Goal: Task Accomplishment & Management: Complete application form

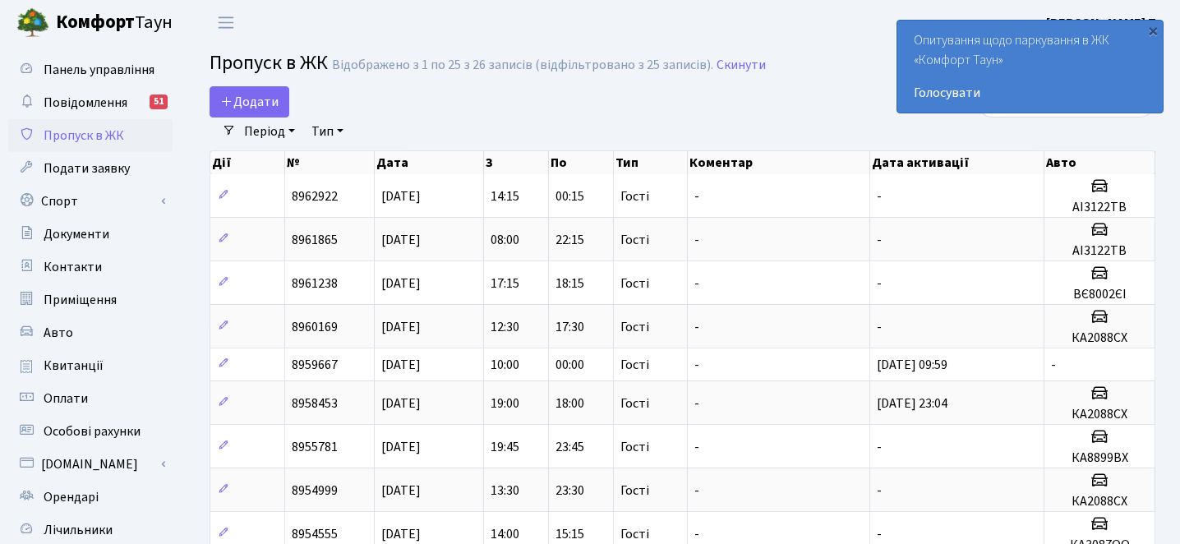
select select "25"
click at [232, 96] on icon at bounding box center [226, 100] width 13 height 13
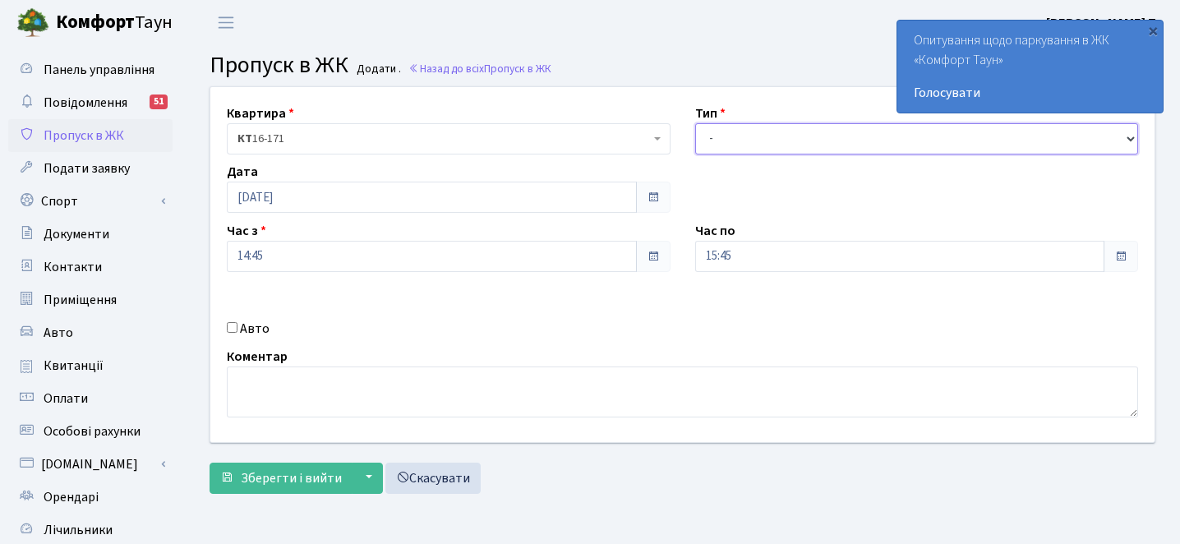
click at [802, 138] on select "- Доставка Таксі Гості Сервіс" at bounding box center [917, 138] width 444 height 31
click at [232, 324] on input "Авто" at bounding box center [232, 327] width 11 height 11
checkbox input "true"
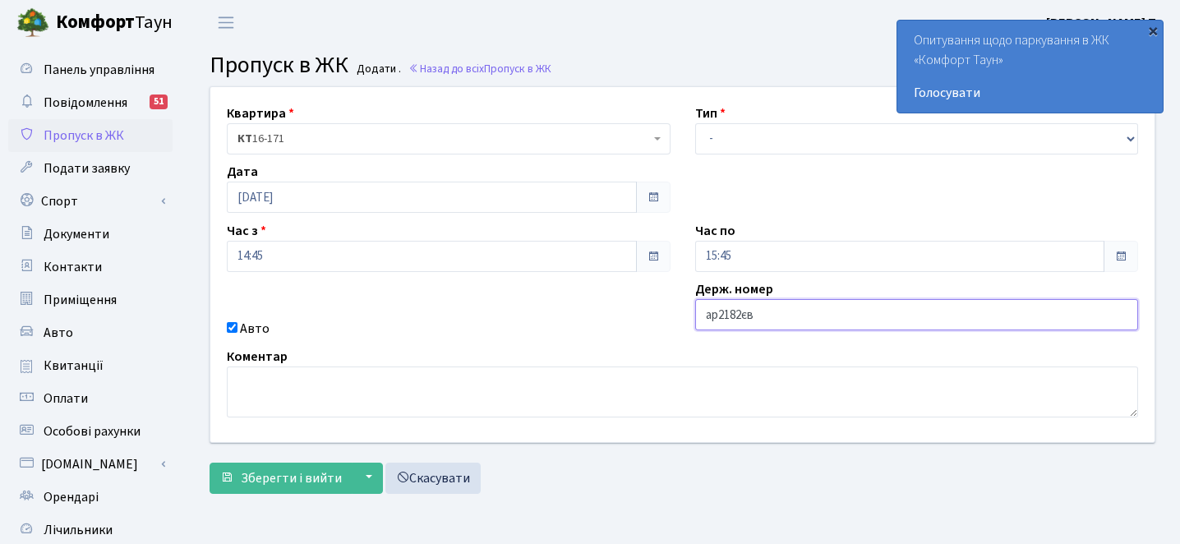
type input "ар2182єв"
click at [1153, 25] on div "×" at bounding box center [1152, 30] width 16 height 16
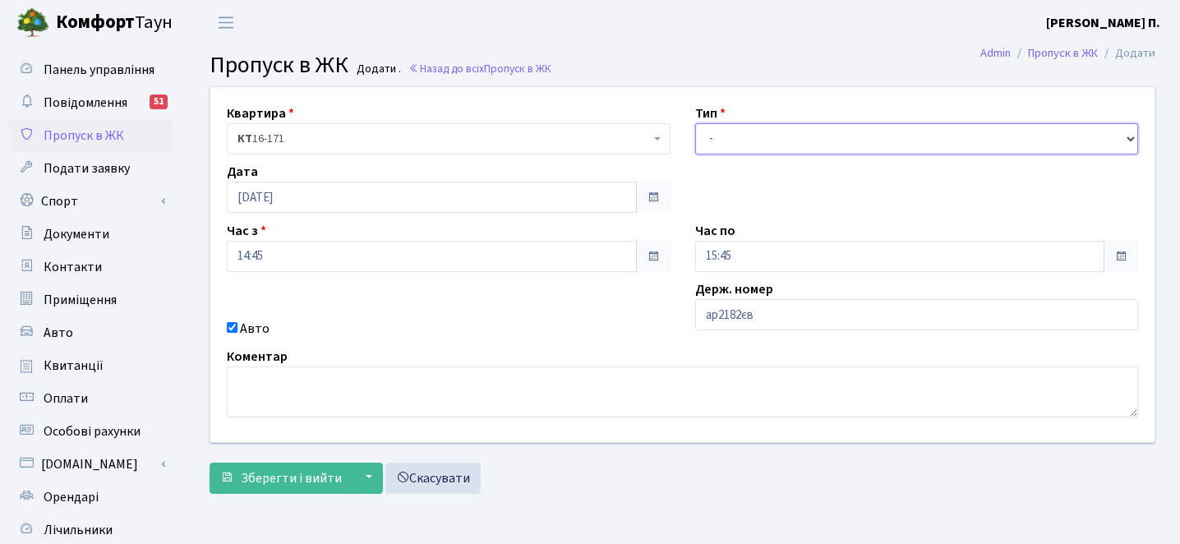
click at [752, 137] on select "- Доставка Таксі Гості Сервіс" at bounding box center [917, 138] width 444 height 31
select select "3"
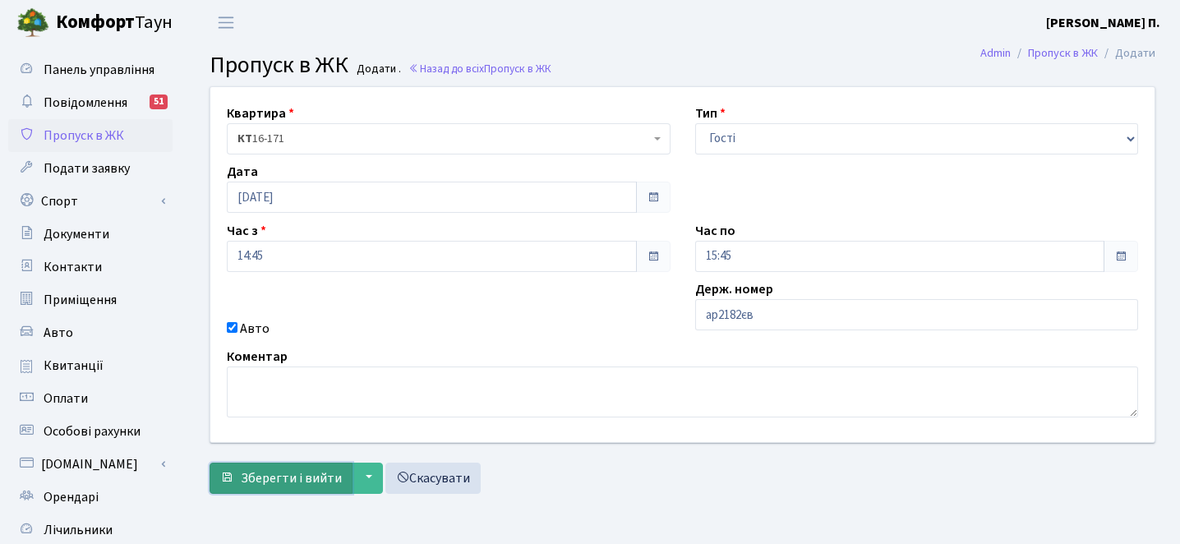
click at [325, 478] on span "Зберегти і вийти" at bounding box center [291, 478] width 101 height 18
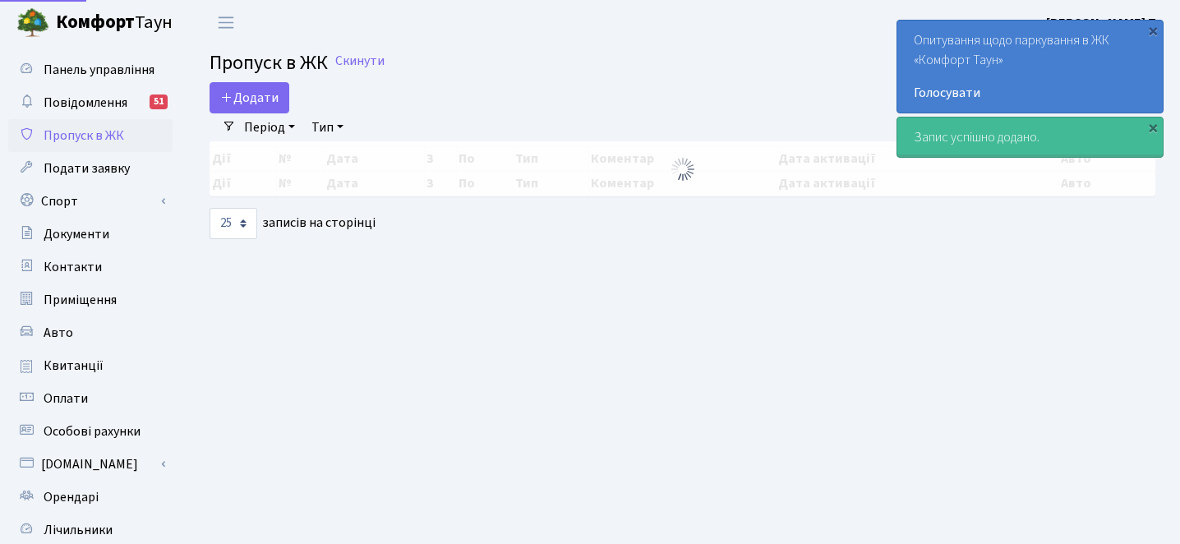
select select "25"
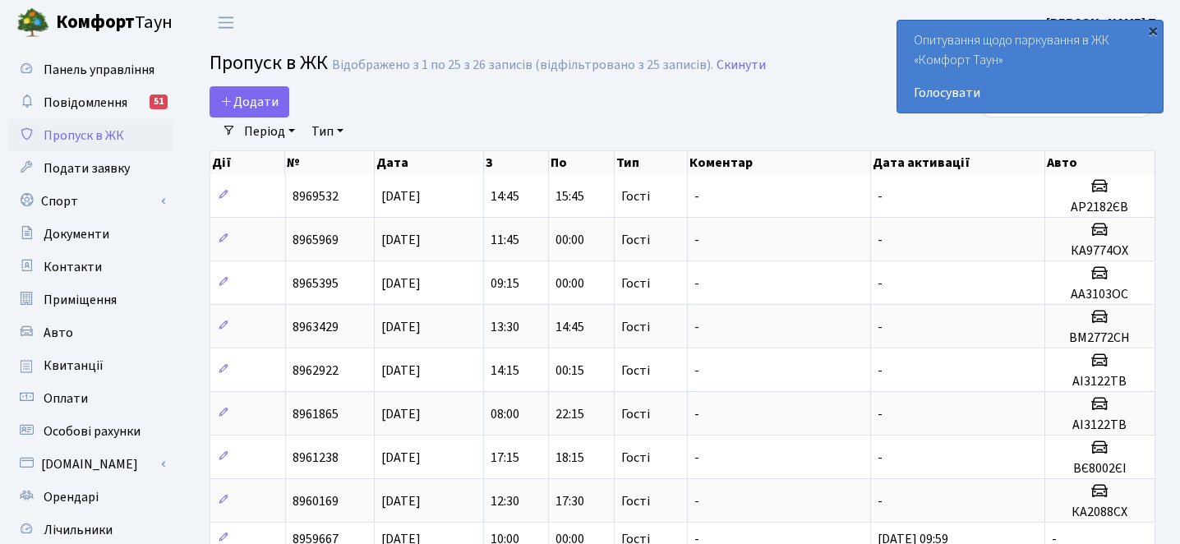
click at [1149, 39] on div "×" at bounding box center [1152, 30] width 16 height 16
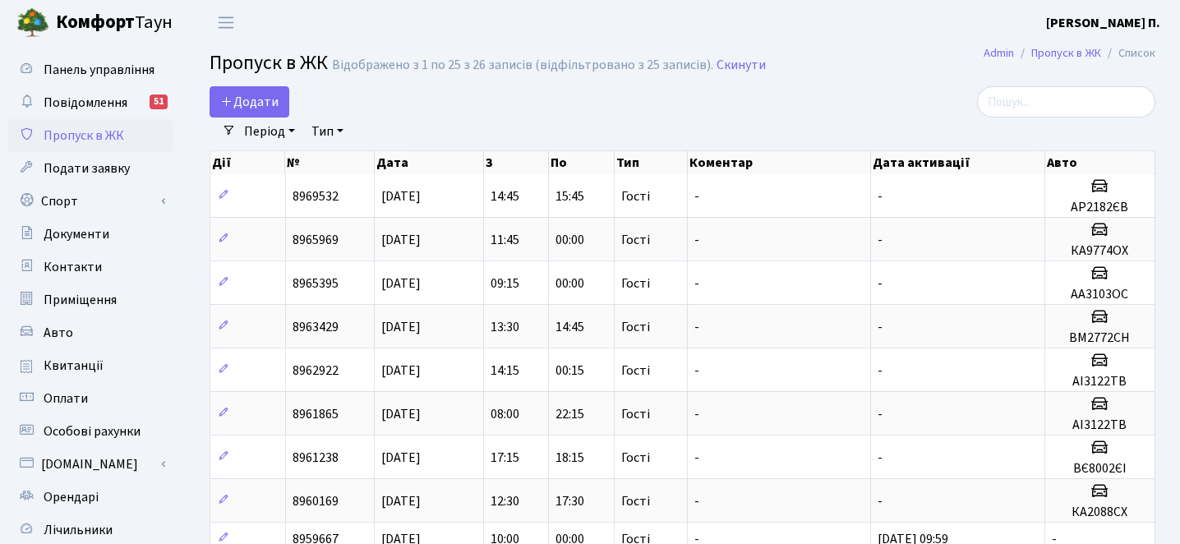
click at [950, 100] on div at bounding box center [1005, 101] width 299 height 31
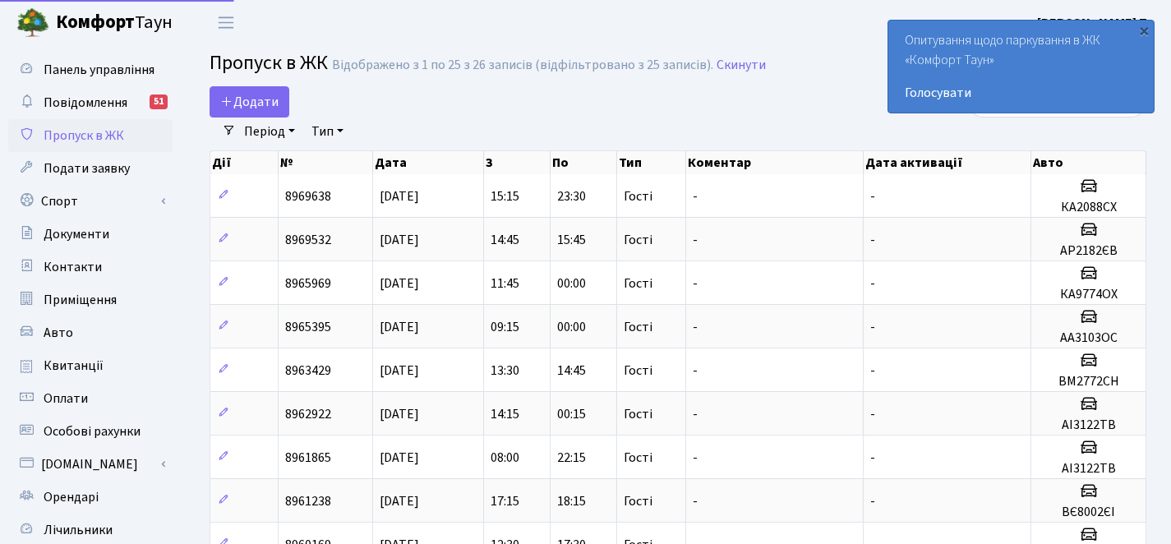
select select "25"
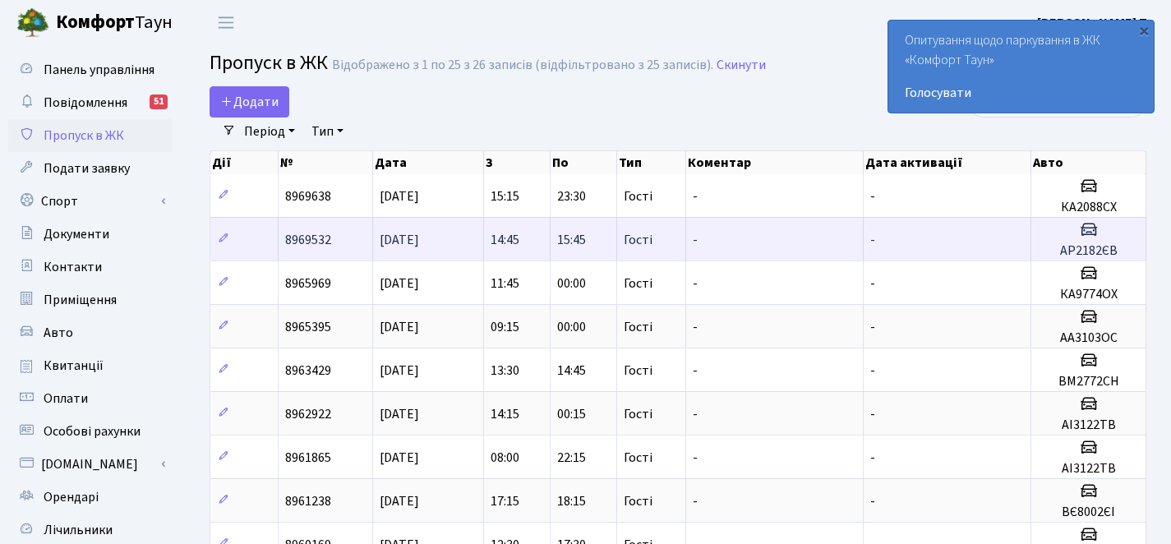
click at [1093, 239] on h3 at bounding box center [1088, 231] width 101 height 24
click at [1110, 255] on h5 "АР2182ЄВ" at bounding box center [1088, 251] width 101 height 16
copy h5 "АР2182ЄВ"
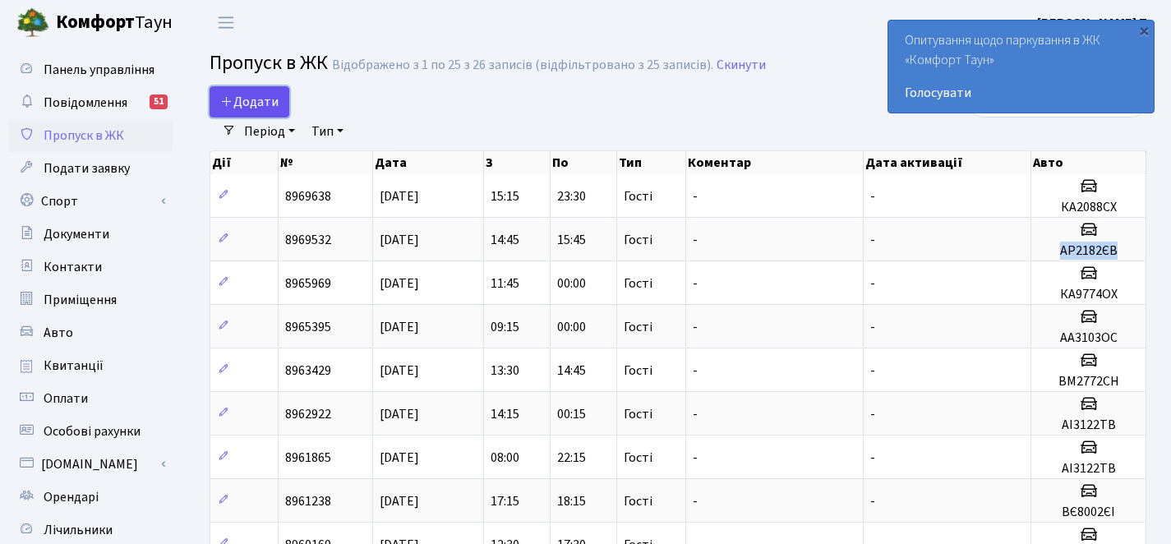
click at [251, 103] on span "Додати" at bounding box center [249, 102] width 58 height 18
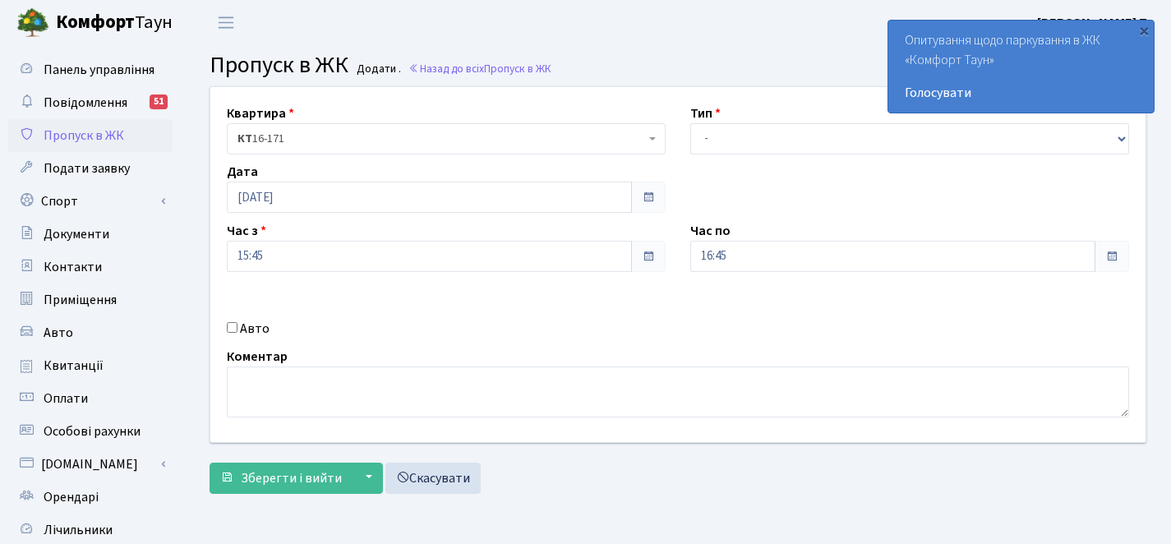
click at [240, 323] on label "Авто" at bounding box center [255, 329] width 30 height 20
click at [237, 323] on input "Авто" at bounding box center [232, 327] width 11 height 11
checkbox input "true"
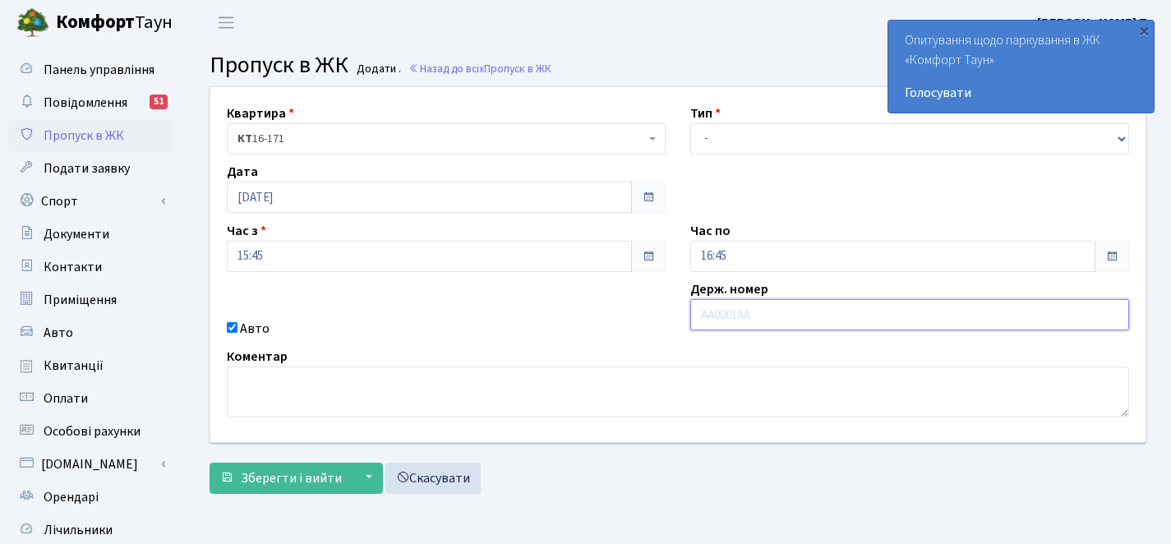
click at [718, 307] on input "text" at bounding box center [909, 314] width 439 height 31
click at [723, 325] on input "text" at bounding box center [909, 314] width 439 height 31
click at [720, 321] on input "text" at bounding box center [909, 314] width 439 height 31
paste input "АР2182ЄВ"
drag, startPoint x: 748, startPoint y: 316, endPoint x: 752, endPoint y: 325, distance: 9.6
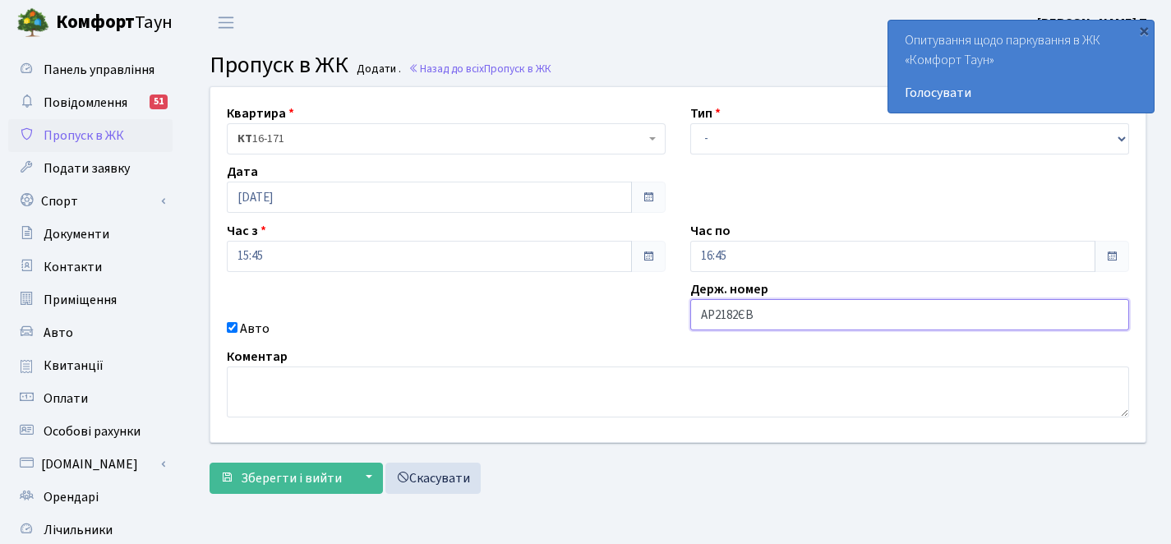
click at [748, 316] on input "АР2182ЄВ" at bounding box center [909, 314] width 439 height 31
type input "АР2182еВ"
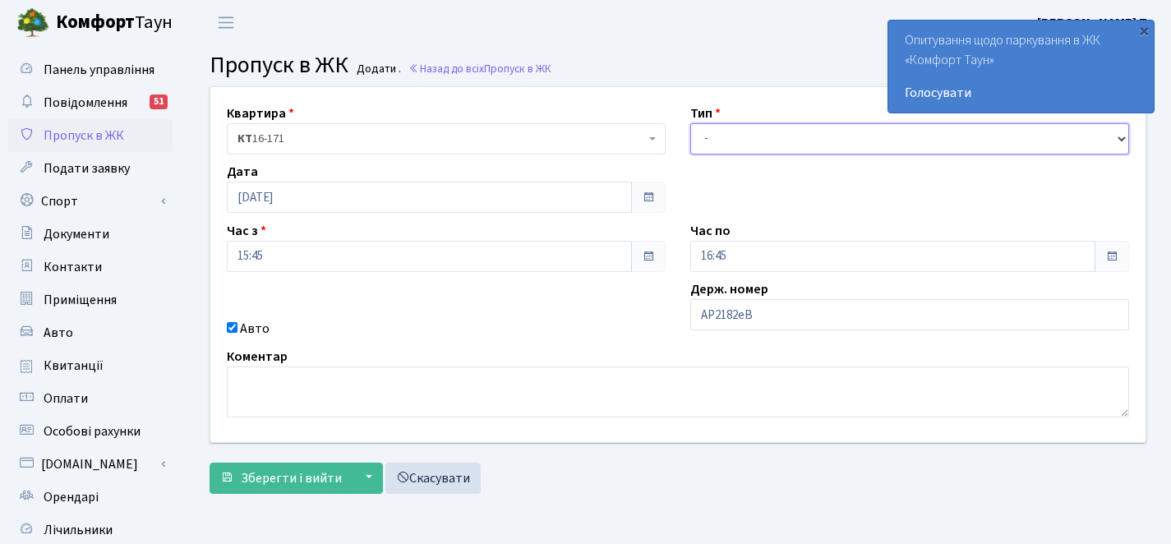
click at [714, 134] on select "- Доставка Таксі Гості Сервіс" at bounding box center [909, 138] width 439 height 31
select select "3"
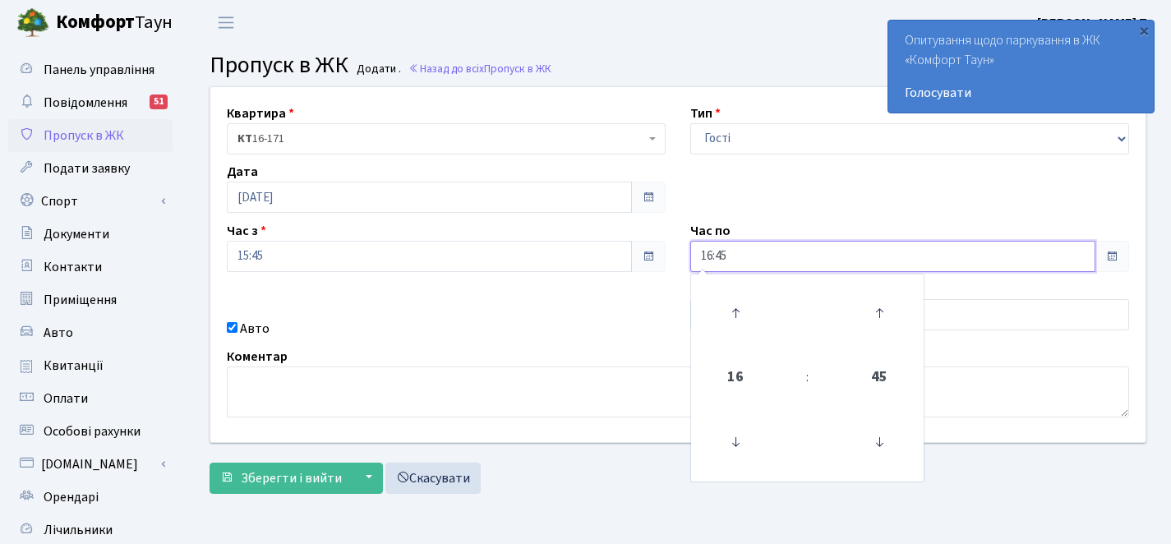
drag, startPoint x: 911, startPoint y: 246, endPoint x: 903, endPoint y: 223, distance: 24.4
click at [903, 223] on div "Час по 16:45 16 : 45 00 01 02 03 04 05 06 07 08 09 10 11 12 13 14 15 16 17 18 1…" at bounding box center [909, 246] width 463 height 51
click at [762, 297] on td at bounding box center [735, 313] width 83 height 71
click at [758, 297] on link at bounding box center [735, 312] width 48 height 59
click at [757, 297] on icon at bounding box center [735, 313] width 44 height 44
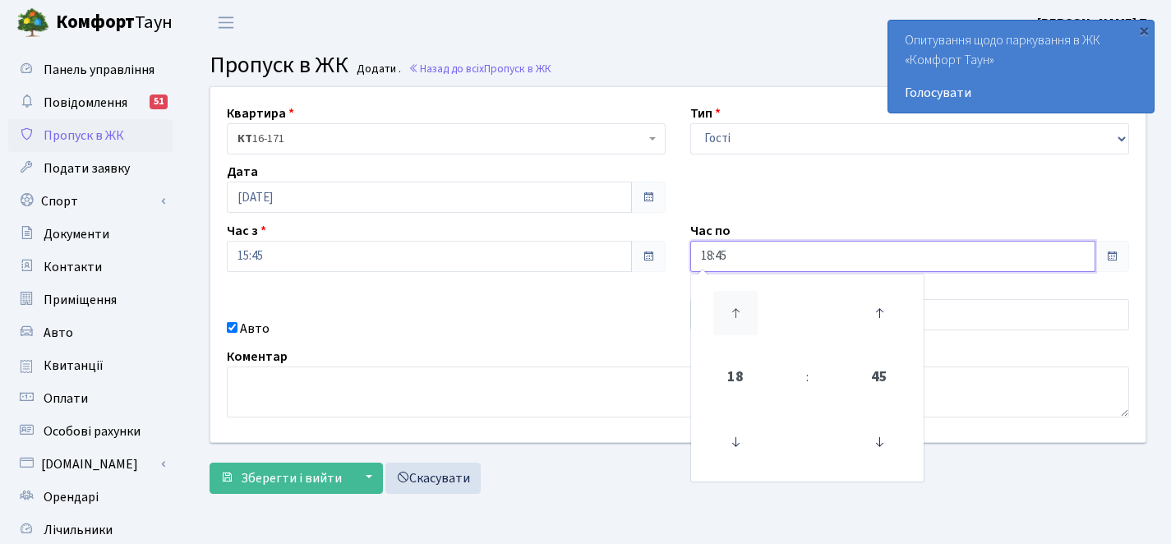
click at [756, 297] on icon at bounding box center [735, 313] width 44 height 44
drag, startPoint x: 755, startPoint y: 298, endPoint x: 721, endPoint y: 391, distance: 98.7
click at [755, 299] on icon at bounding box center [735, 313] width 44 height 44
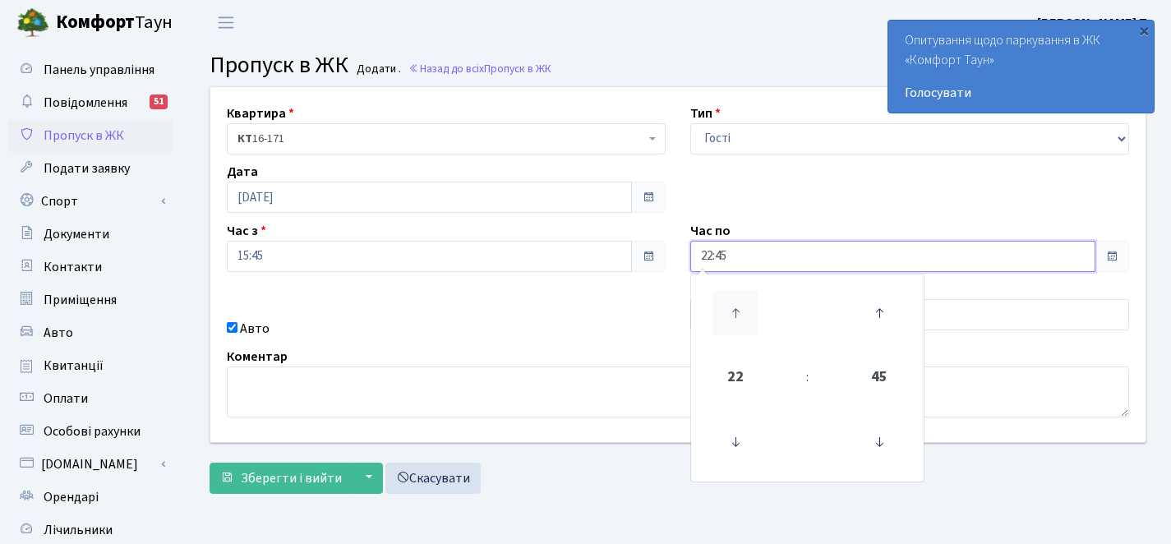
click at [720, 300] on icon at bounding box center [735, 313] width 44 height 44
type input "00:45"
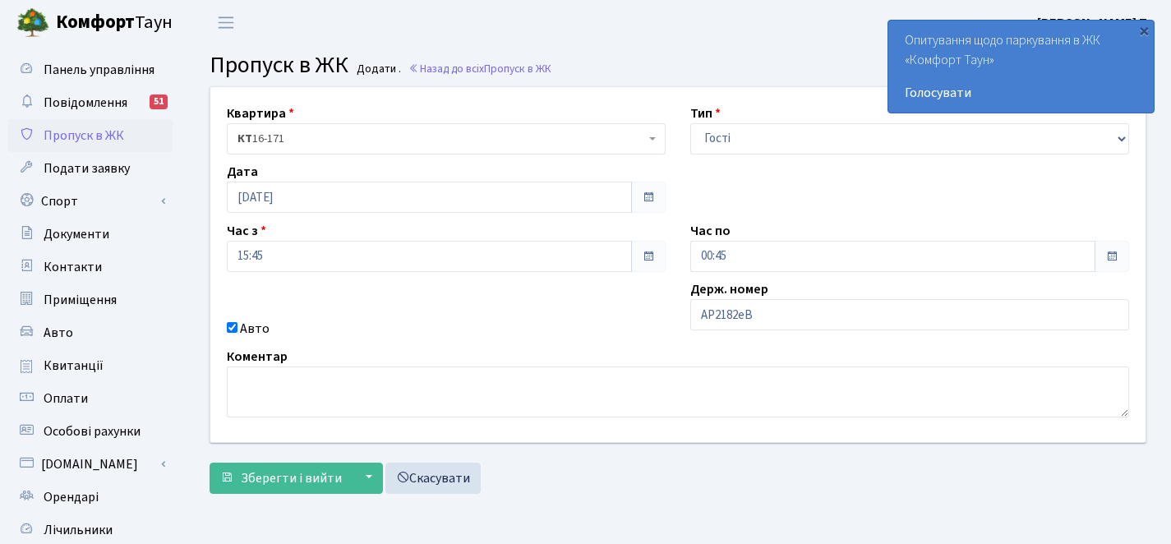
click at [295, 459] on form "Квартира <b>КТ</b>&nbsp;&nbsp;&nbsp;&nbsp;16-171 КТ 16-171 Тип - Доставка Таксі…" at bounding box center [677, 289] width 936 height 407
click at [276, 484] on span "Зберегти і вийти" at bounding box center [291, 478] width 101 height 18
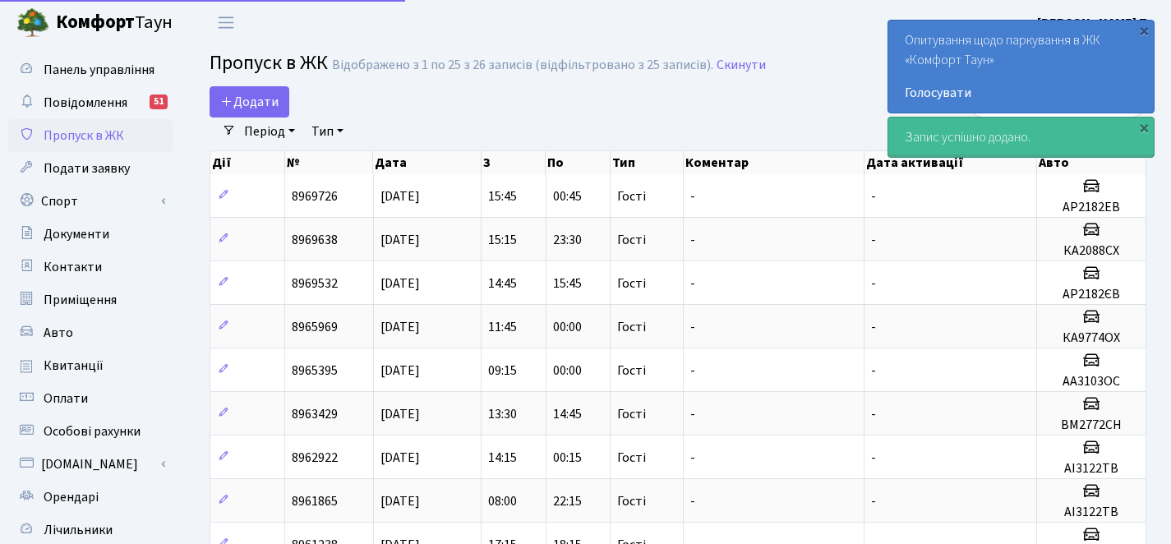
select select "25"
